Goal: Transaction & Acquisition: Purchase product/service

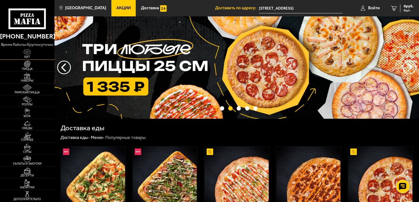
click at [28, 57] on span "Хит" at bounding box center [27, 57] width 54 height 3
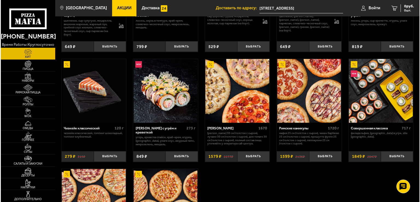
scroll to position [219, 0]
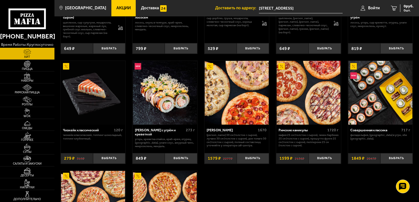
click at [285, 131] on div "Римские каникулы" at bounding box center [301, 130] width 47 height 4
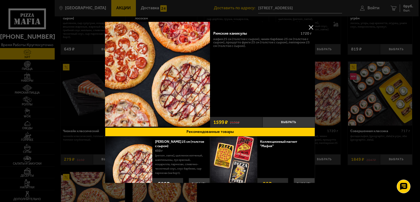
click at [310, 24] on button at bounding box center [311, 27] width 8 height 8
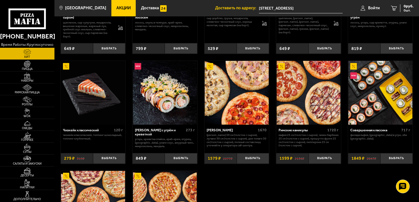
click at [240, 128] on div "Хет Трик 1670 [PERSON_NAME] 30 см (толстое с сыром), Лучано 30 см (толстое с сы…" at bounding box center [236, 137] width 65 height 25
click at [220, 130] on div "[PERSON_NAME]" at bounding box center [232, 130] width 50 height 4
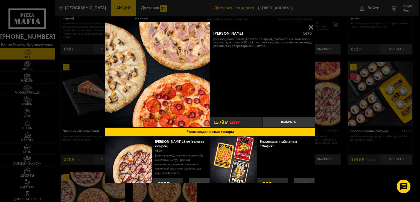
click at [312, 27] on button at bounding box center [311, 27] width 8 height 8
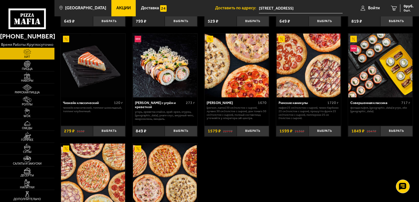
scroll to position [347, 0]
